Goal: Book appointment/travel/reservation

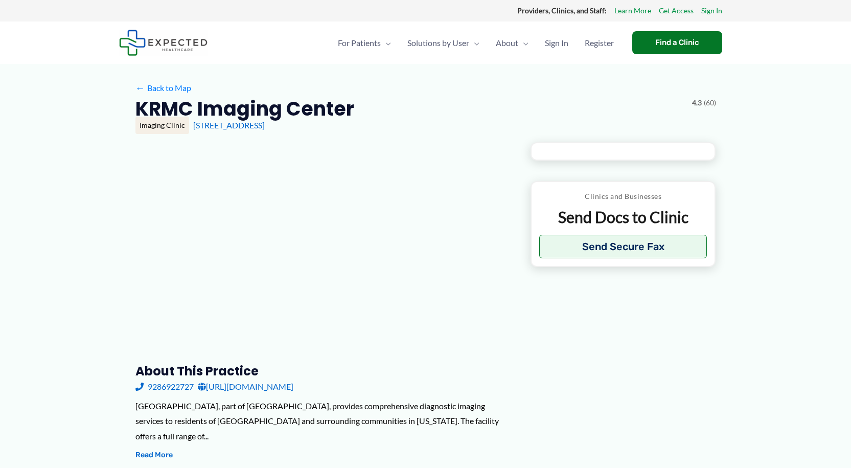
type input "**********"
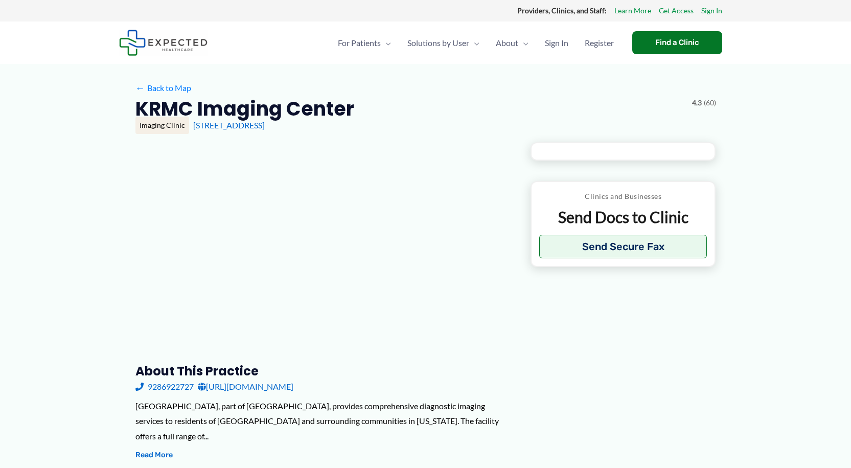
type input "**********"
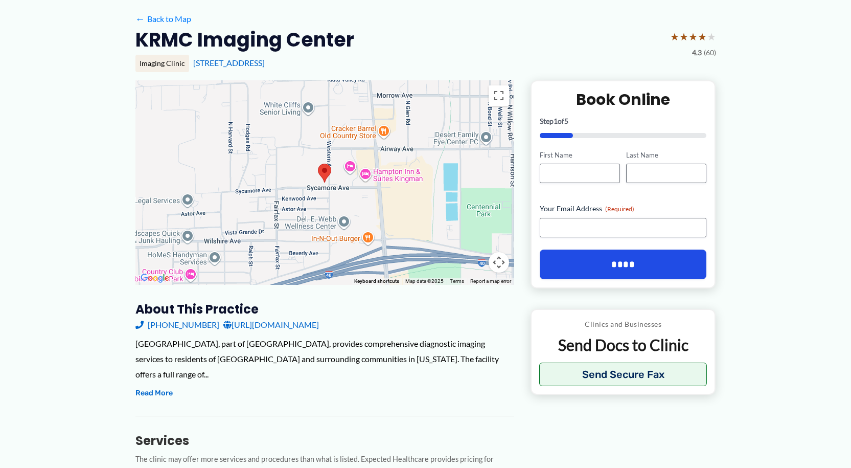
scroll to position [128, 0]
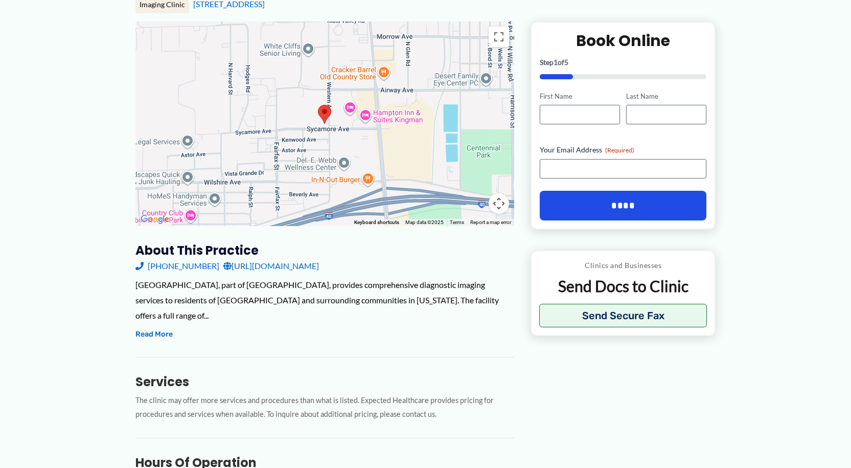
click at [305, 267] on link "[URL][DOMAIN_NAME]" at bounding box center [271, 265] width 96 height 15
